Goal: Task Accomplishment & Management: Manage account settings

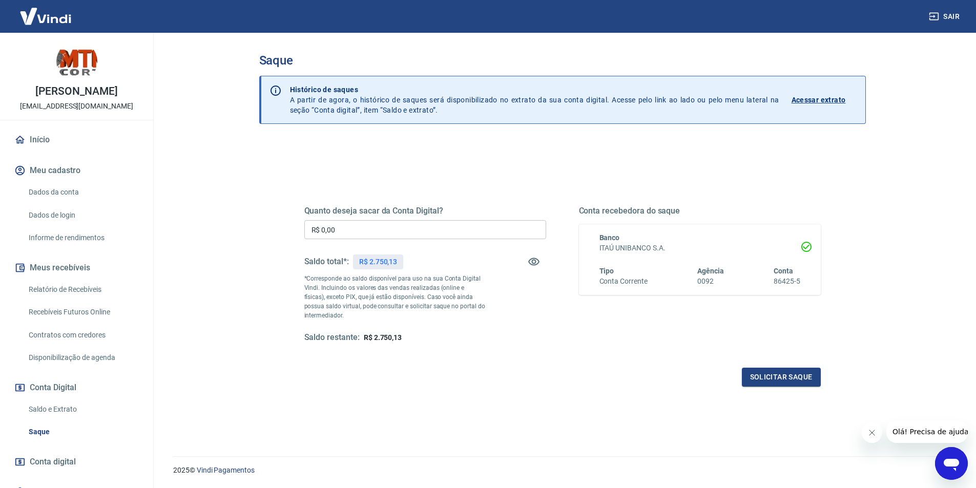
click at [377, 217] on div "Quanto deseja sacar da Conta Digital? R$ 0,00 ​ Saldo total*: R$ 2.750,13 *Corr…" at bounding box center [425, 274] width 242 height 137
click at [366, 237] on input "R$ 0,00" at bounding box center [425, 229] width 242 height 19
type input "R$ 2.750,13"
click at [785, 375] on button "Solicitar saque" at bounding box center [781, 377] width 79 height 19
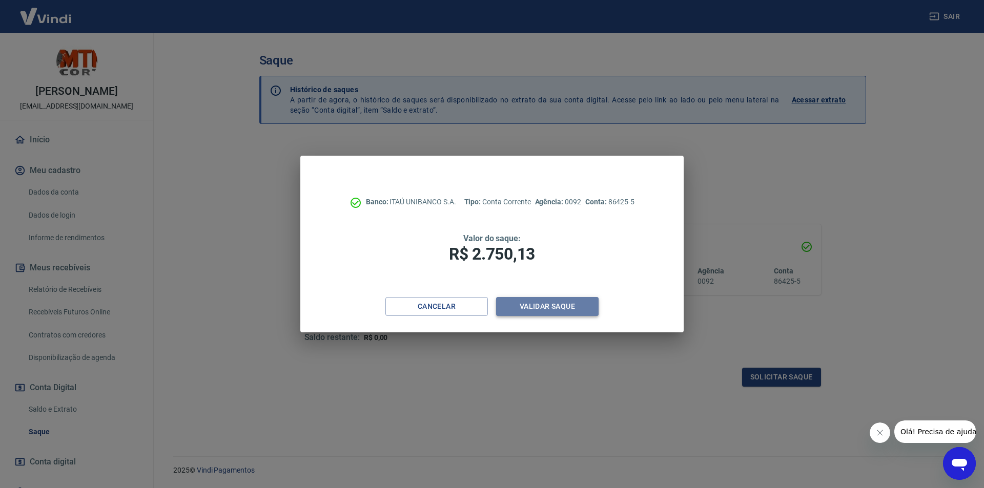
click at [569, 303] on button "Validar saque" at bounding box center [547, 306] width 102 height 19
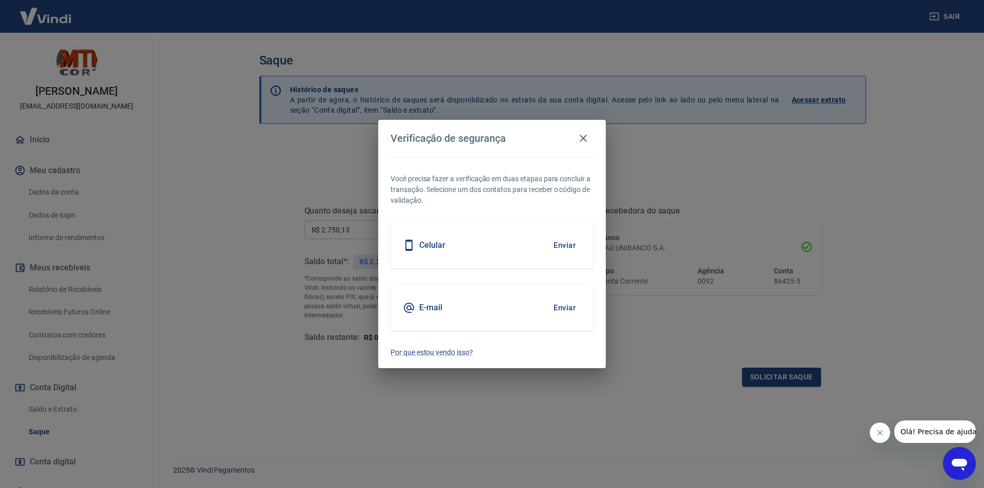
click at [564, 298] on button "Enviar" at bounding box center [564, 308] width 33 height 22
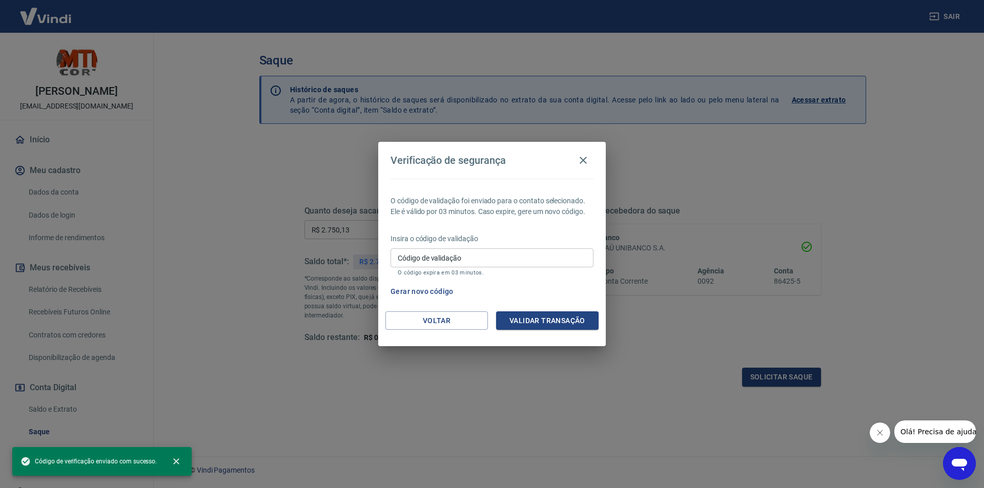
click at [475, 254] on input "Código de validação" at bounding box center [491, 258] width 203 height 19
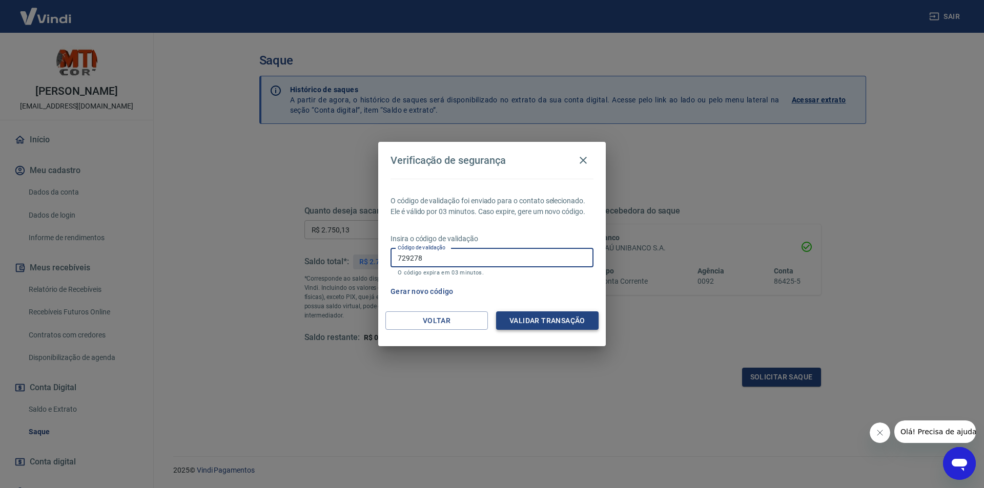
type input "729278"
click at [563, 317] on button "Validar transação" at bounding box center [547, 321] width 102 height 19
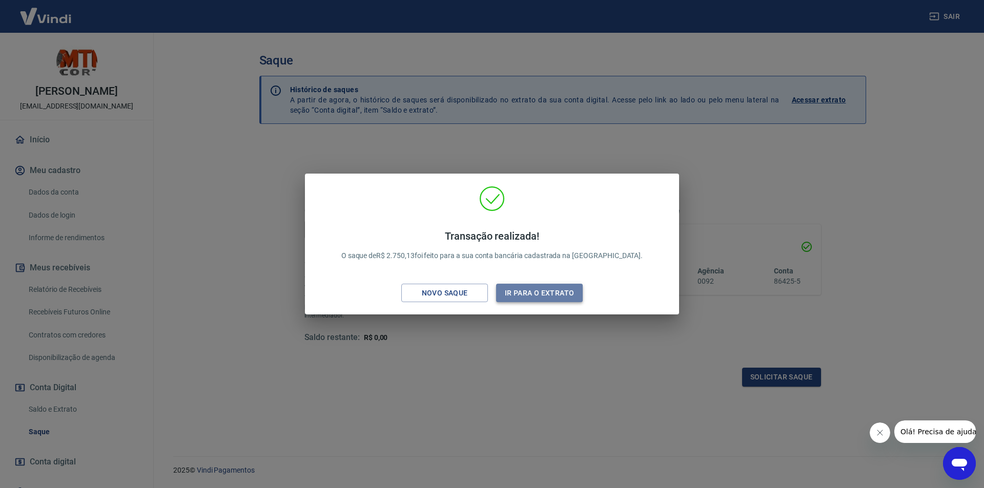
click at [536, 297] on button "Ir para o extrato" at bounding box center [539, 293] width 87 height 19
